Goal: Task Accomplishment & Management: Complete application form

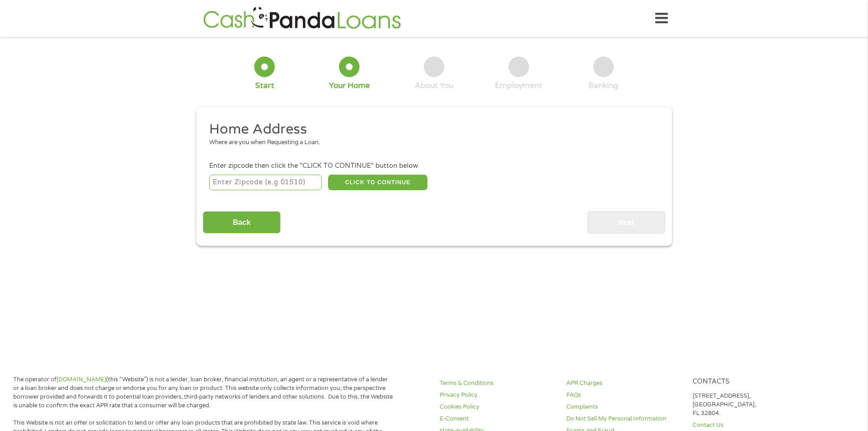
drag, startPoint x: 318, startPoint y: 179, endPoint x: 313, endPoint y: 178, distance: 6.0
click at [314, 178] on input "number" at bounding box center [265, 182] width 113 height 15
type input "31634"
click at [364, 183] on button "CLICK TO CONTINUE" at bounding box center [377, 182] width 99 height 15
type input "31634"
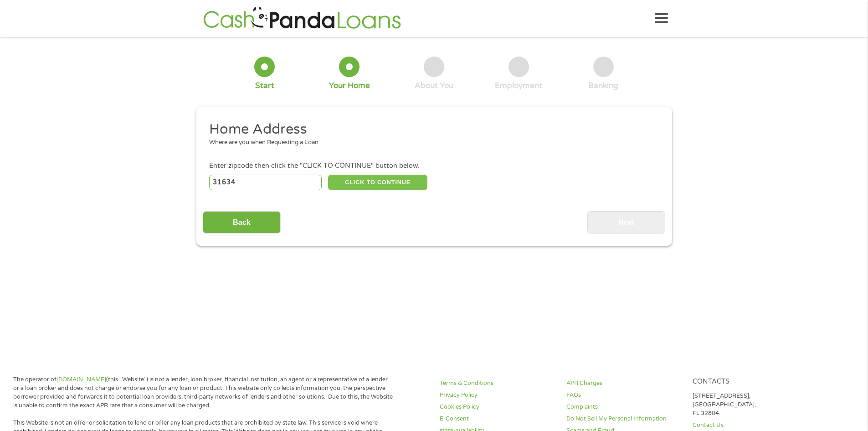
type input "[GEOGRAPHIC_DATA]"
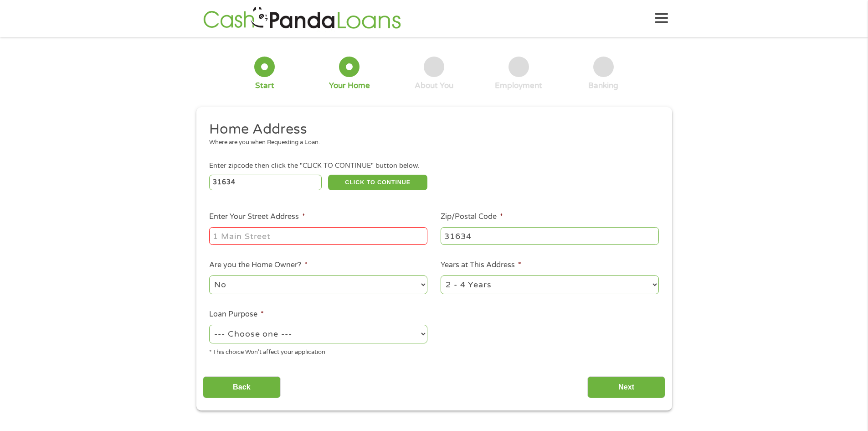
click at [346, 228] on input "Enter Your Street Address *" at bounding box center [318, 235] width 218 height 17
type input "347 [PERSON_NAME]"
click at [415, 288] on select "No Yes" at bounding box center [318, 284] width 218 height 19
select select "yes"
click at [209, 275] on select "No Yes" at bounding box center [318, 284] width 218 height 19
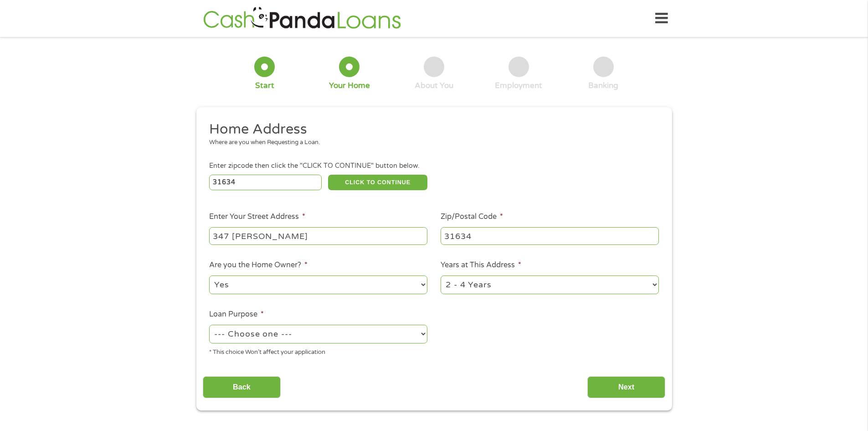
click at [465, 288] on select "1 Year or less 1 - 2 Years 2 - 4 Years Over 4 Years" at bounding box center [550, 284] width 218 height 19
select select "60months"
click at [441, 275] on select "1 Year or less 1 - 2 Years 2 - 4 Years Over 4 Years" at bounding box center [550, 284] width 218 height 19
click at [402, 329] on select "--- Choose one --- Pay Bills Debt Consolidation Home Improvement Major Purchase…" at bounding box center [318, 333] width 218 height 19
select select "paybills"
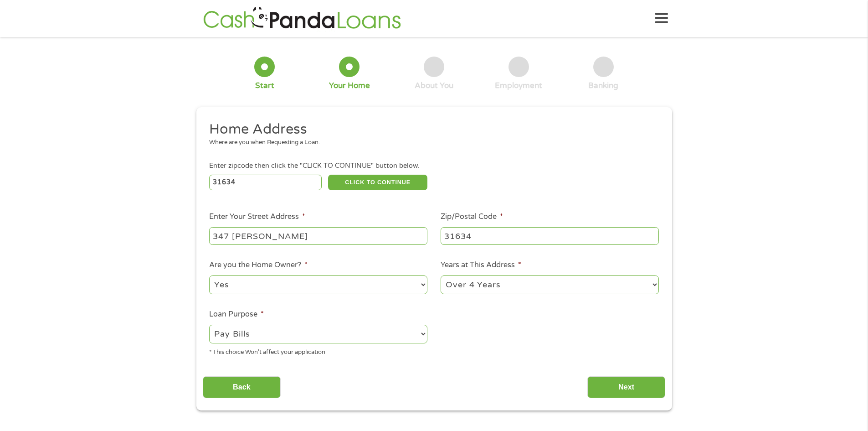
click at [209, 324] on select "--- Choose one --- Pay Bills Debt Consolidation Home Improvement Major Purchase…" at bounding box center [318, 333] width 218 height 19
click at [598, 384] on input "Next" at bounding box center [626, 387] width 78 height 22
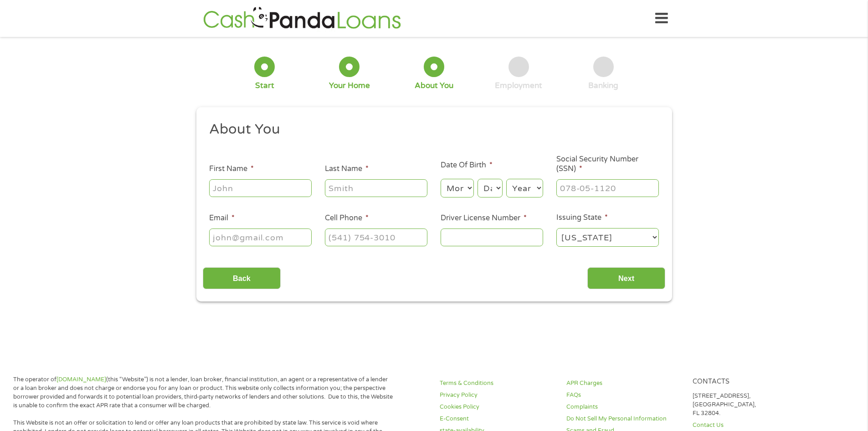
scroll to position [4, 4]
click at [264, 182] on input "First Name *" at bounding box center [260, 187] width 103 height 17
type input "[PERSON_NAME]"
type input "[PHONE_NUMBER]"
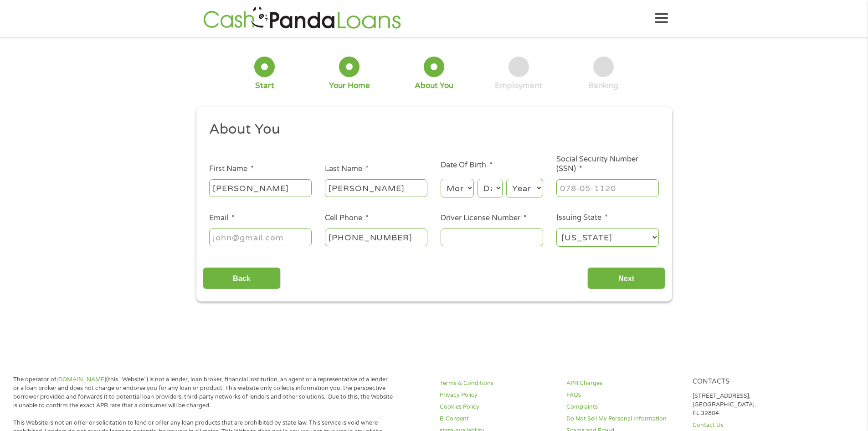
click at [269, 236] on input "Email *" at bounding box center [260, 236] width 103 height 17
type input "a"
type input "[DOMAIN_NAME][EMAIL_ADDRESS][DOMAIN_NAME]"
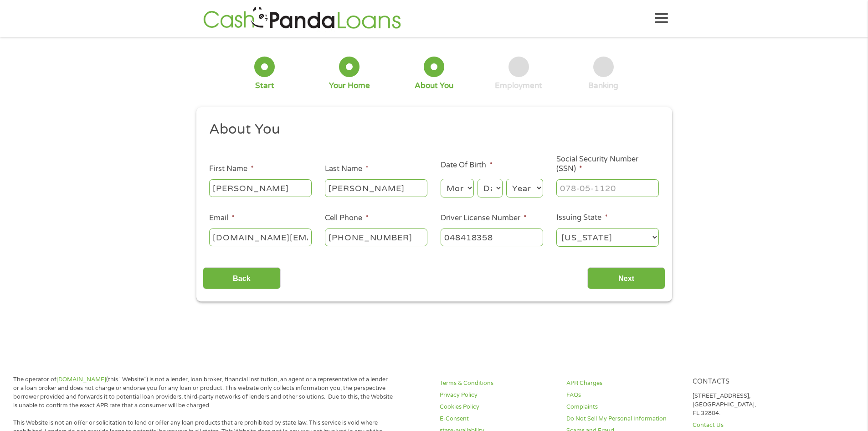
type input "048418358"
click at [595, 187] on input "___-__-____" at bounding box center [607, 187] width 103 height 17
type input "253-61-8073"
click at [588, 282] on input "Next" at bounding box center [626, 278] width 78 height 22
click at [600, 281] on input "Next" at bounding box center [626, 278] width 78 height 22
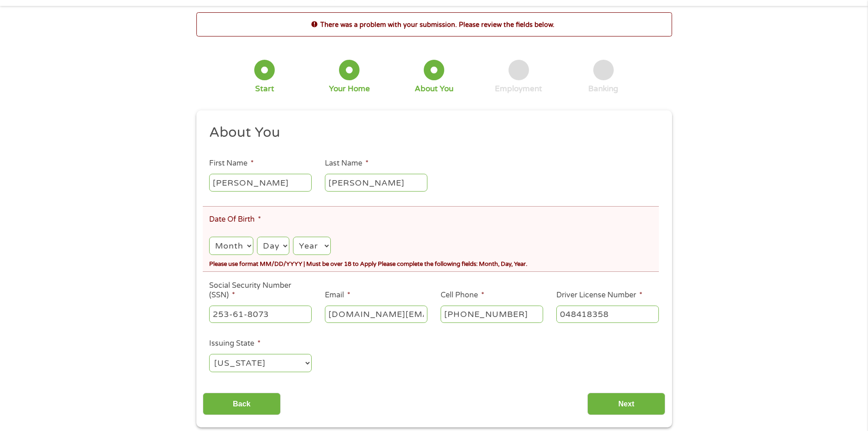
scroll to position [46, 0]
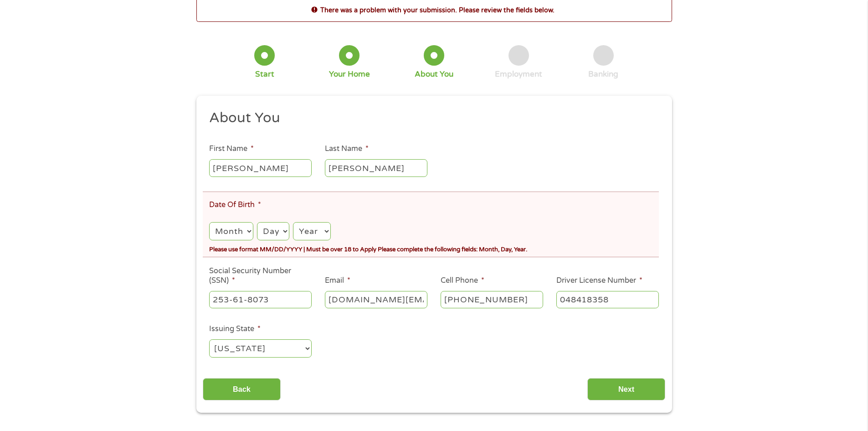
click at [248, 236] on select "Month 1 2 3 4 5 6 7 8 9 10 11 12" at bounding box center [231, 231] width 44 height 19
select select "10"
click at [209, 222] on select "Month 1 2 3 4 5 6 7 8 9 10 11 12" at bounding box center [231, 231] width 44 height 19
click at [276, 235] on select "Day 1 2 3 4 5 6 7 8 9 10 11 12 13 14 15 16 17 18 19 20 21 22 23 24 25 26 27 28 …" at bounding box center [273, 231] width 32 height 19
select select "14"
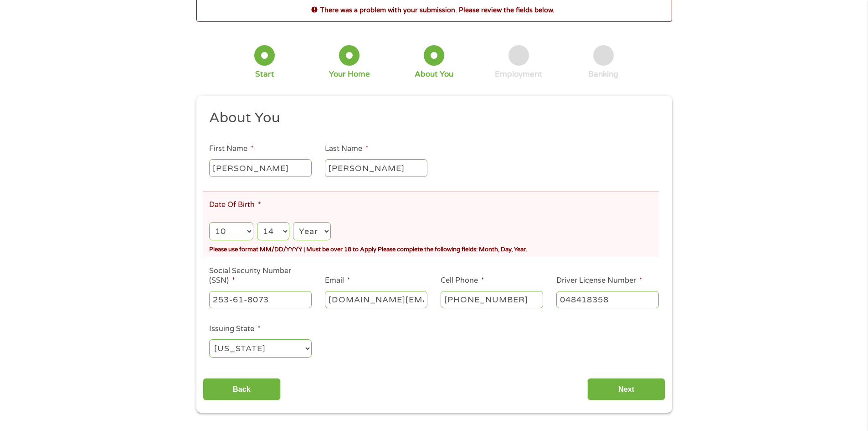
click at [257, 222] on select "Day 1 2 3 4 5 6 7 8 9 10 11 12 13 14 15 16 17 18 19 20 21 22 23 24 25 26 27 28 …" at bounding box center [273, 231] width 32 height 19
click at [309, 228] on select "Year [DATE] 2006 2005 2004 2003 2002 2001 2000 1999 1998 1997 1996 1995 1994 19…" at bounding box center [311, 231] width 37 height 19
select select "1980"
click at [293, 222] on select "Year [DATE] 2006 2005 2004 2003 2002 2001 2000 1999 1998 1997 1996 1995 1994 19…" at bounding box center [311, 231] width 37 height 19
click at [612, 388] on input "Next" at bounding box center [626, 389] width 78 height 22
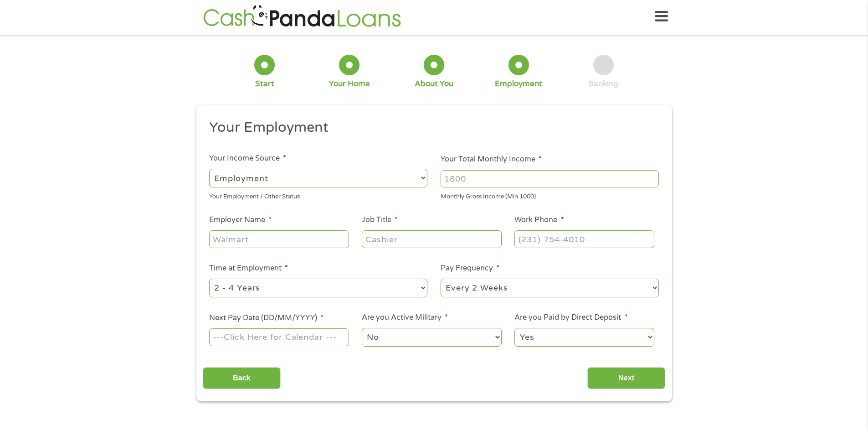
scroll to position [0, 0]
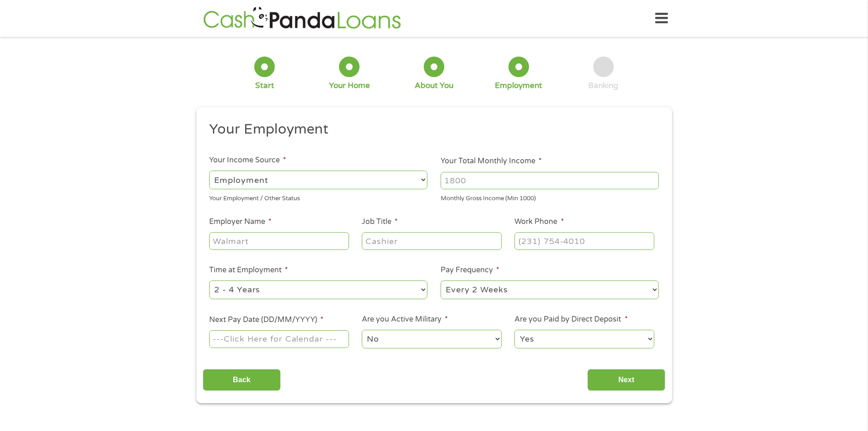
click at [353, 180] on select "--- Choose one --- Employment [DEMOGRAPHIC_DATA] Benefits" at bounding box center [318, 179] width 218 height 19
click at [209, 170] on select "--- Choose one --- Employment [DEMOGRAPHIC_DATA] Benefits" at bounding box center [318, 179] width 218 height 19
click at [450, 182] on input "Your Total Monthly Income *" at bounding box center [550, 180] width 218 height 17
type input "2000"
type input "Clinch County Sheriff's Office"
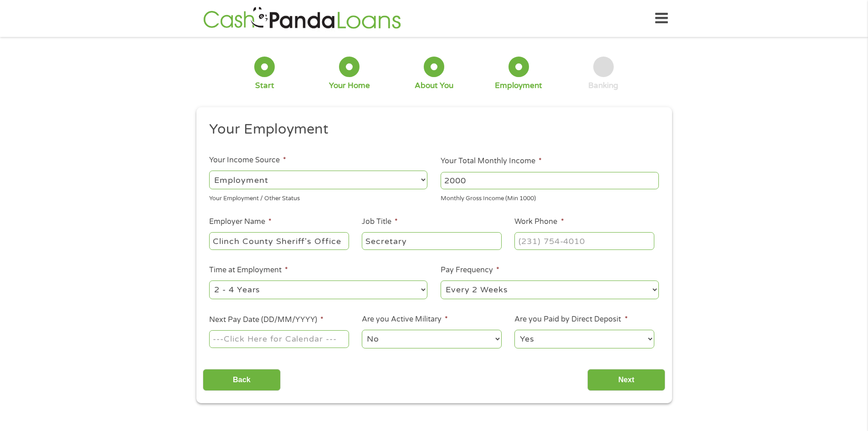
type input "Secretary"
type input "[PHONE_NUMBER]"
select select "weekly"
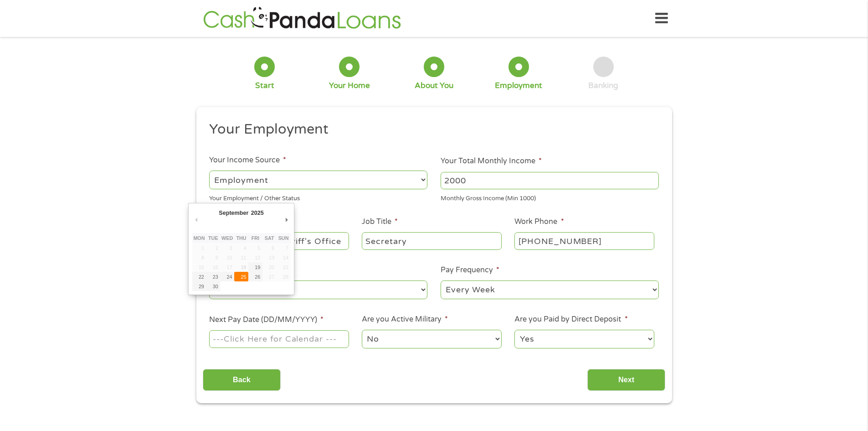
type input "[DATE]"
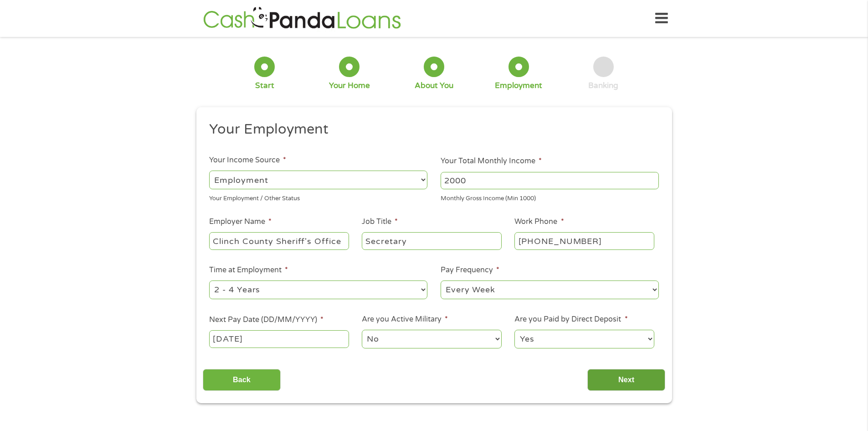
click at [628, 376] on input "Next" at bounding box center [626, 380] width 78 height 22
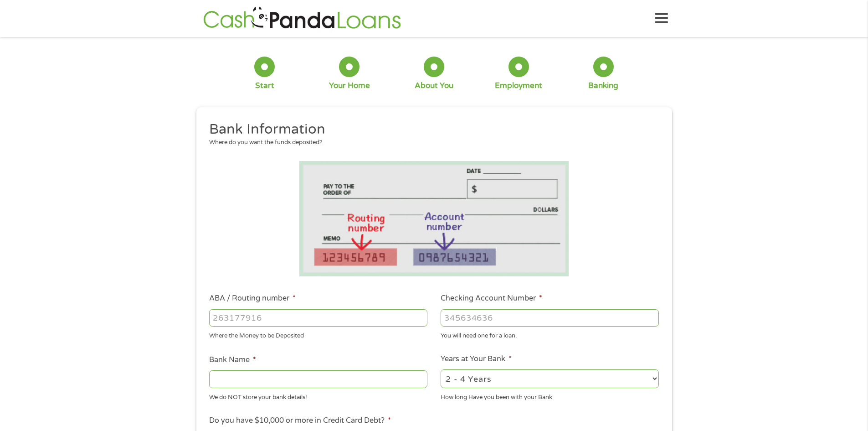
click at [392, 313] on input "ABA / Routing number *" at bounding box center [318, 317] width 218 height 17
type input "084201294"
type input "RENASANT BANK"
type input "084201294"
click at [461, 315] on input "Checking Account Number *" at bounding box center [550, 317] width 218 height 17
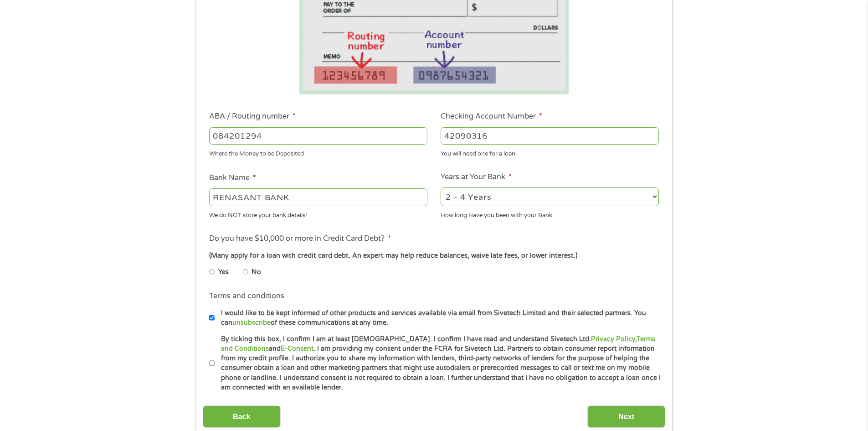
scroll to position [182, 0]
type input "42090316"
click at [494, 202] on select "2 - 4 Years 6 - 12 Months 1 - 2 Years Over 4 Years" at bounding box center [550, 196] width 218 height 19
select select "60months"
click at [441, 187] on select "2 - 4 Years 6 - 12 Months 1 - 2 Years Over 4 Years" at bounding box center [550, 196] width 218 height 19
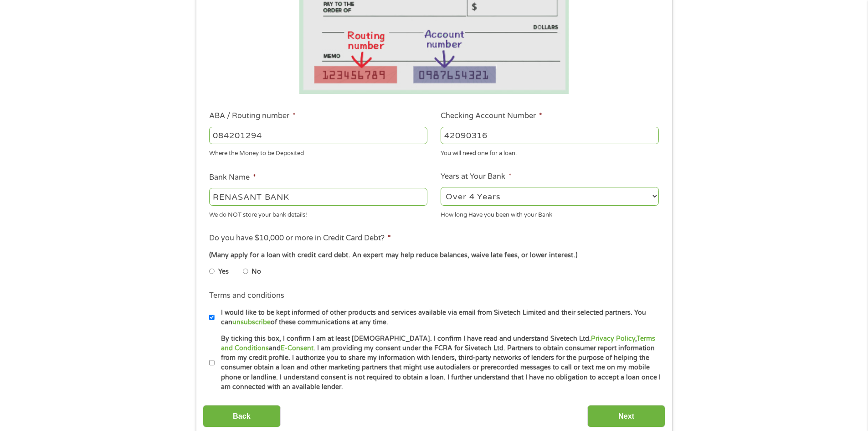
click at [250, 271] on li "No" at bounding box center [259, 271] width 33 height 18
click at [247, 271] on input "No" at bounding box center [245, 271] width 5 height 15
radio input "true"
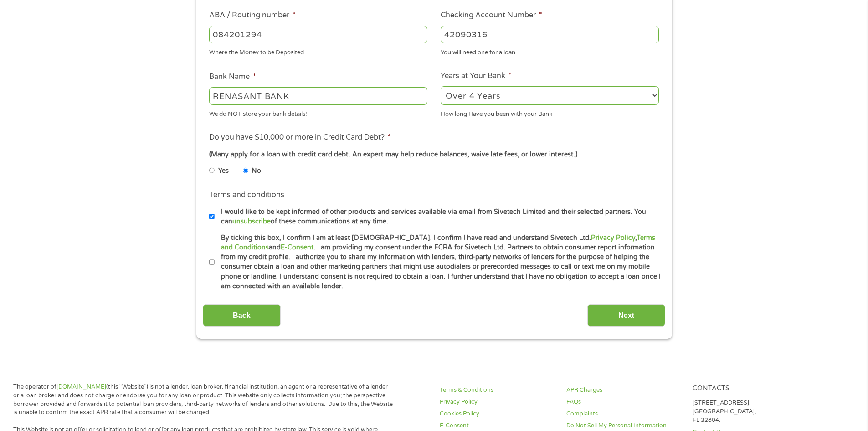
scroll to position [319, 0]
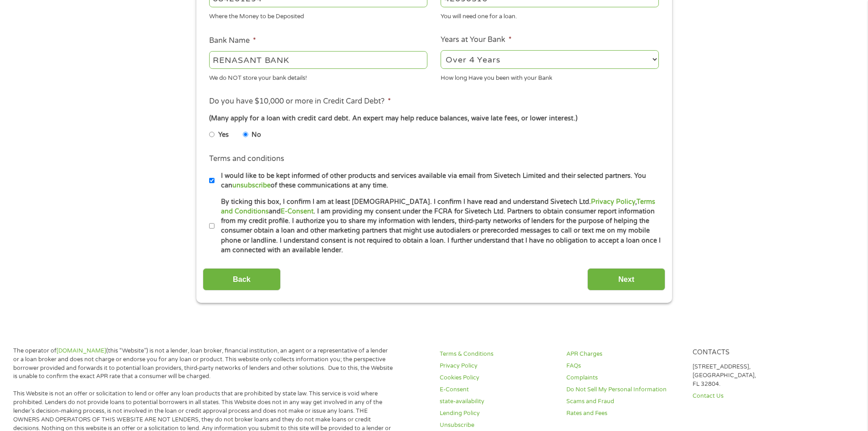
click at [211, 226] on input "By ticking this box, I confirm I am at least [DEMOGRAPHIC_DATA]. I confirm I ha…" at bounding box center [211, 226] width 5 height 15
checkbox input "true"
click at [645, 285] on input "Next" at bounding box center [626, 279] width 78 height 22
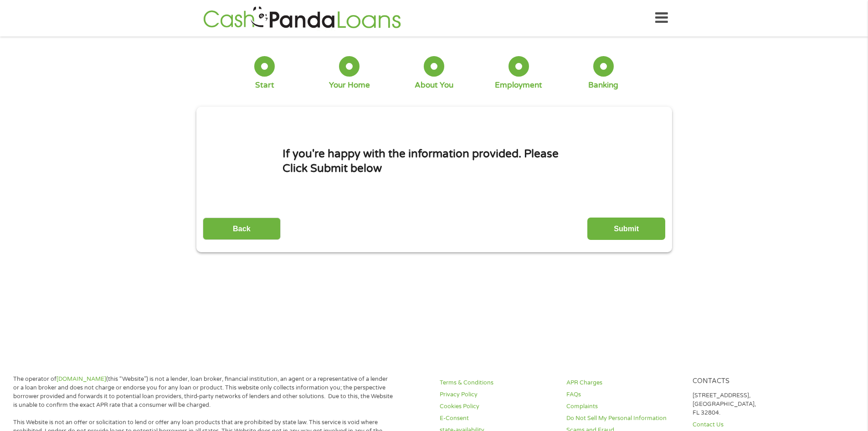
scroll to position [0, 0]
click at [620, 230] on input "Submit" at bounding box center [626, 229] width 78 height 22
